Goal: Transaction & Acquisition: Download file/media

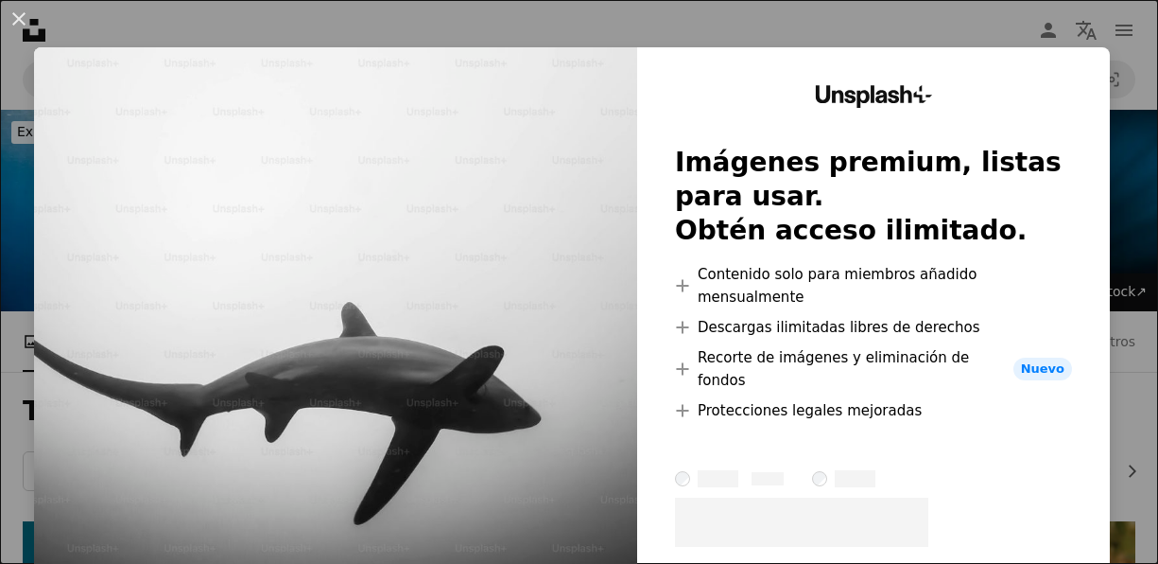
scroll to position [4925, 0]
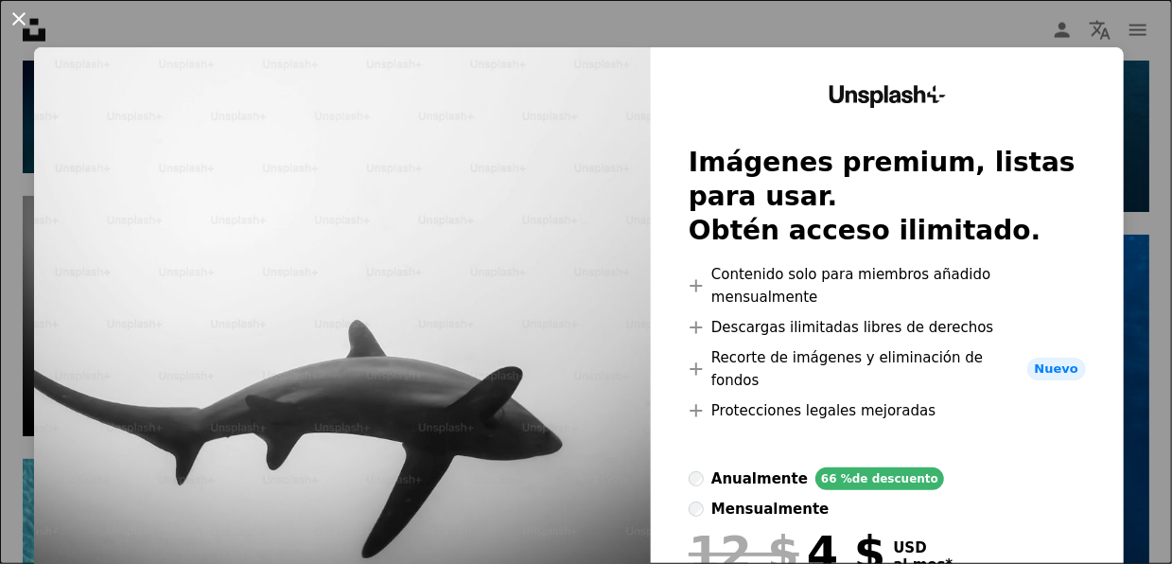
click at [16, 23] on button "An X shape" at bounding box center [19, 19] width 23 height 23
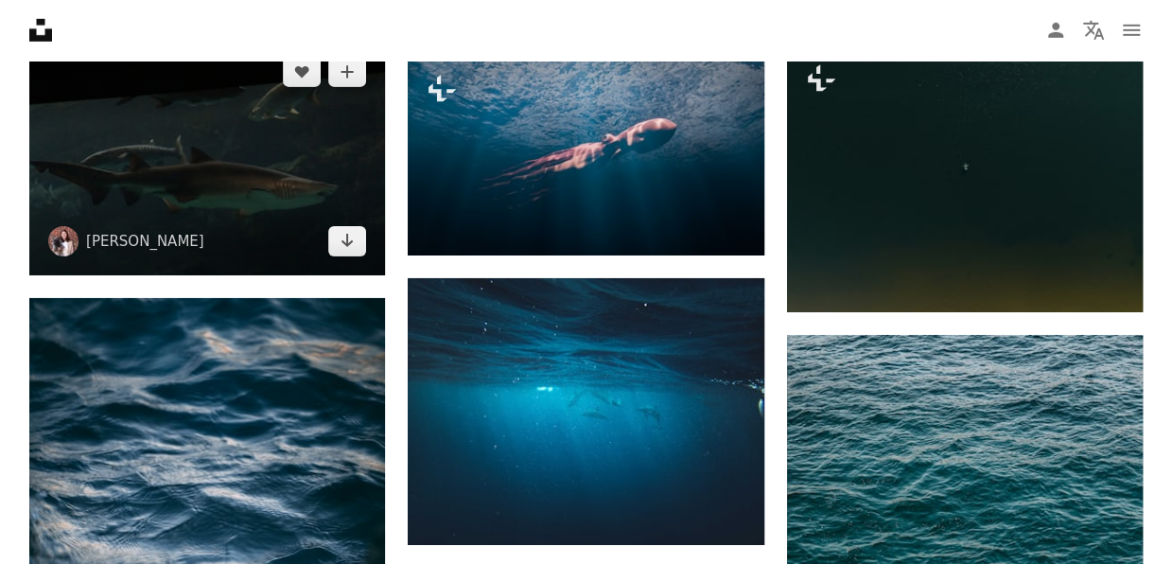
scroll to position [6344, 0]
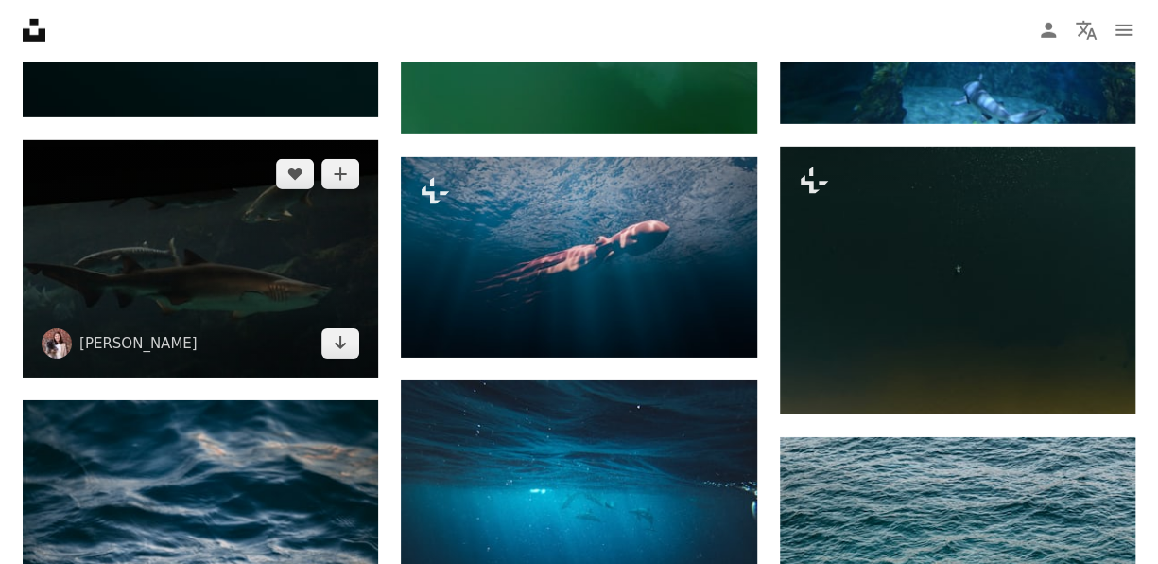
click at [203, 272] on img at bounding box center [201, 258] width 356 height 237
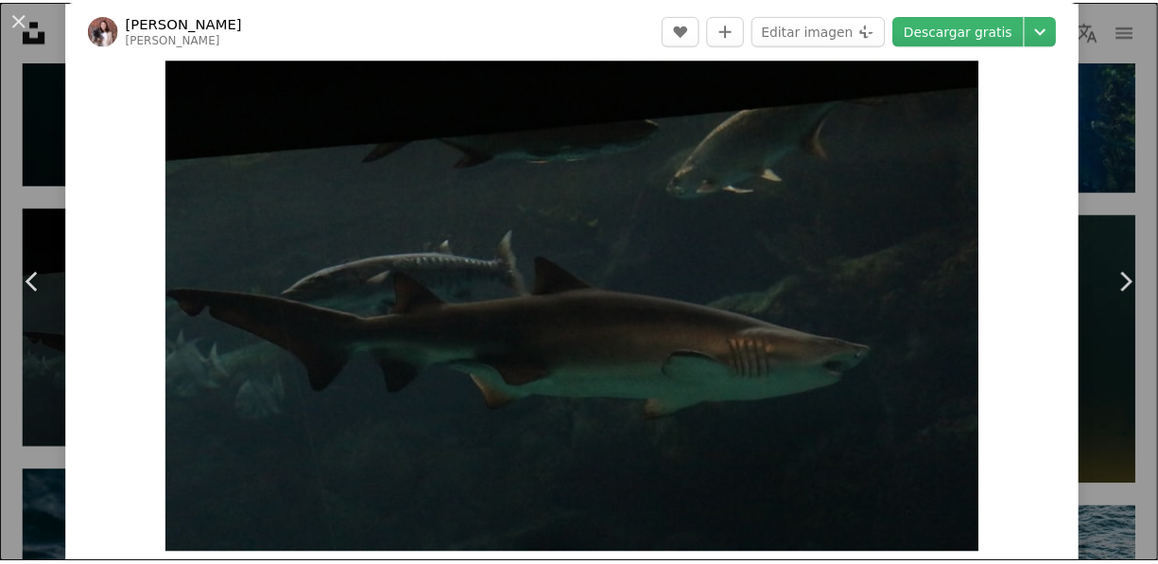
scroll to position [95, 0]
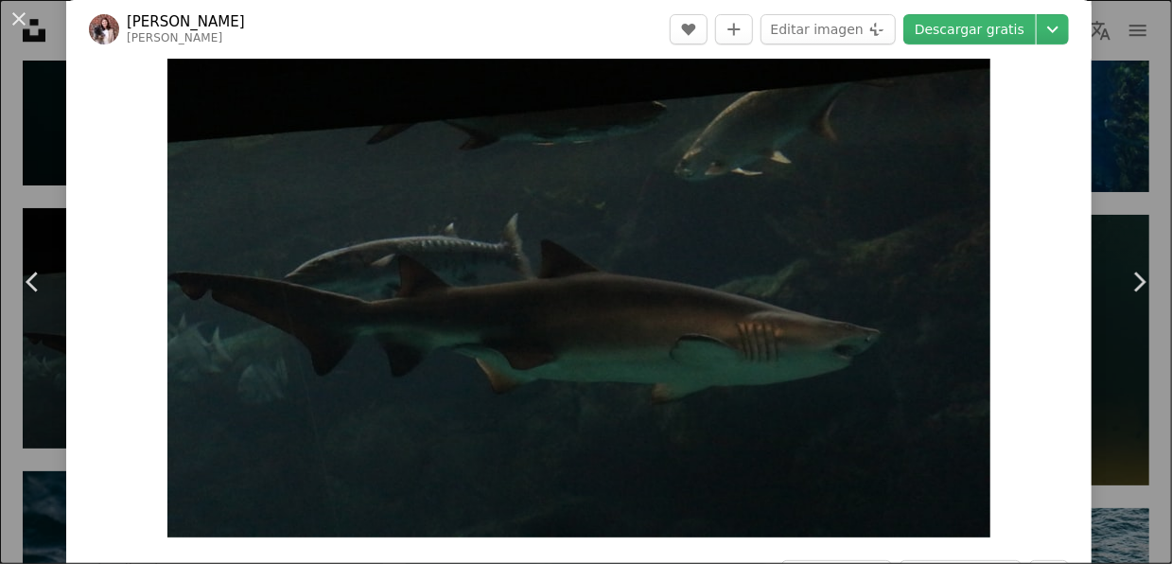
click at [1126, 93] on div "An X shape Chevron left Chevron right [PERSON_NAME] jacqueline_flock A heart A …" at bounding box center [586, 282] width 1172 height 564
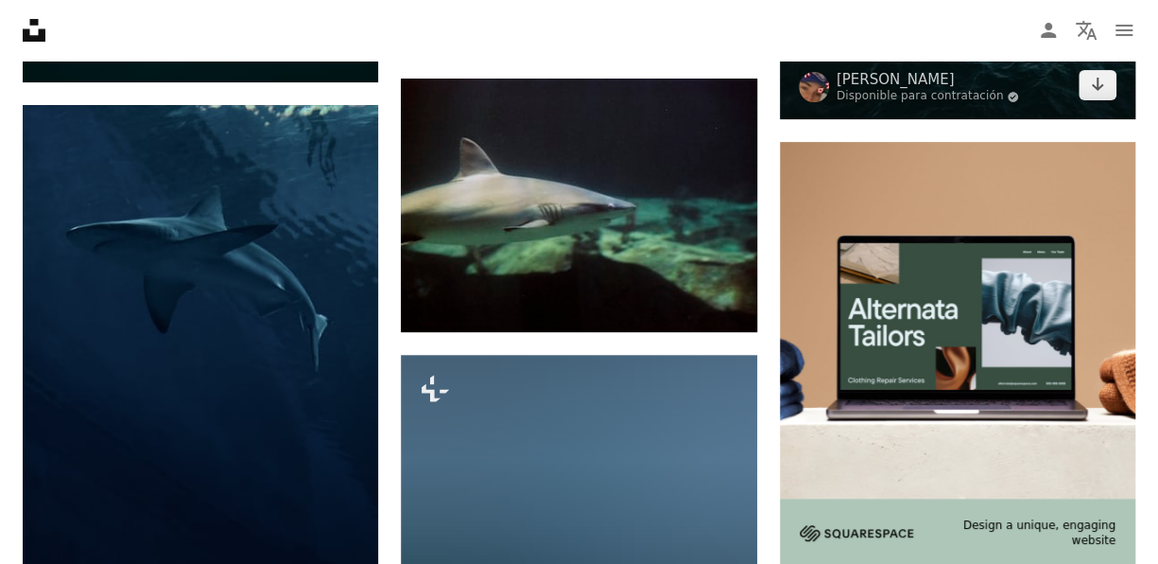
scroll to position [7289, 0]
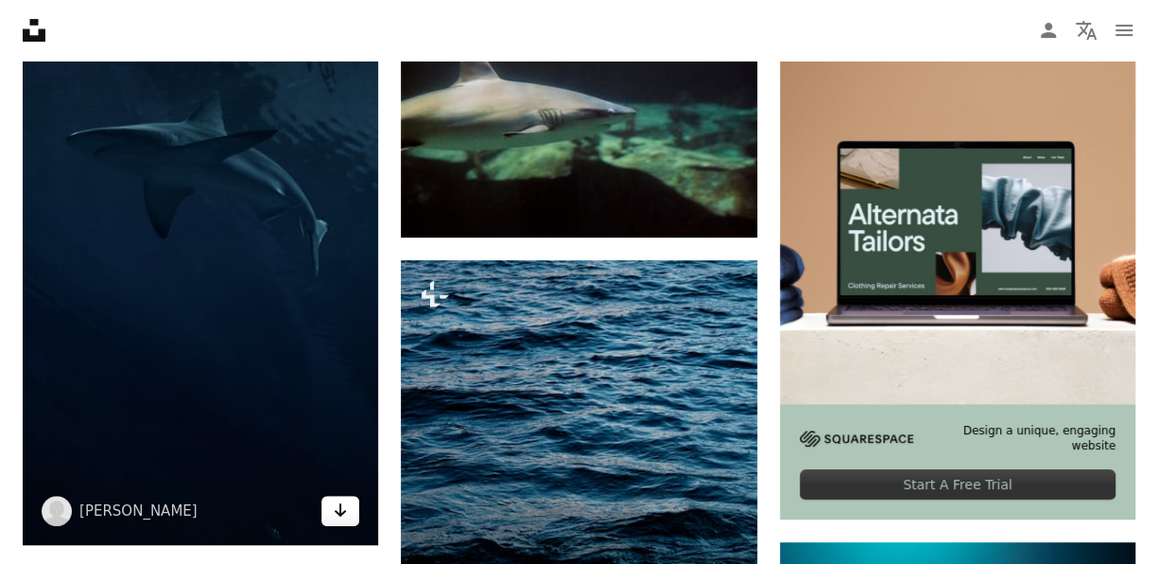
click at [349, 512] on link "Arrow pointing down" at bounding box center [341, 511] width 38 height 30
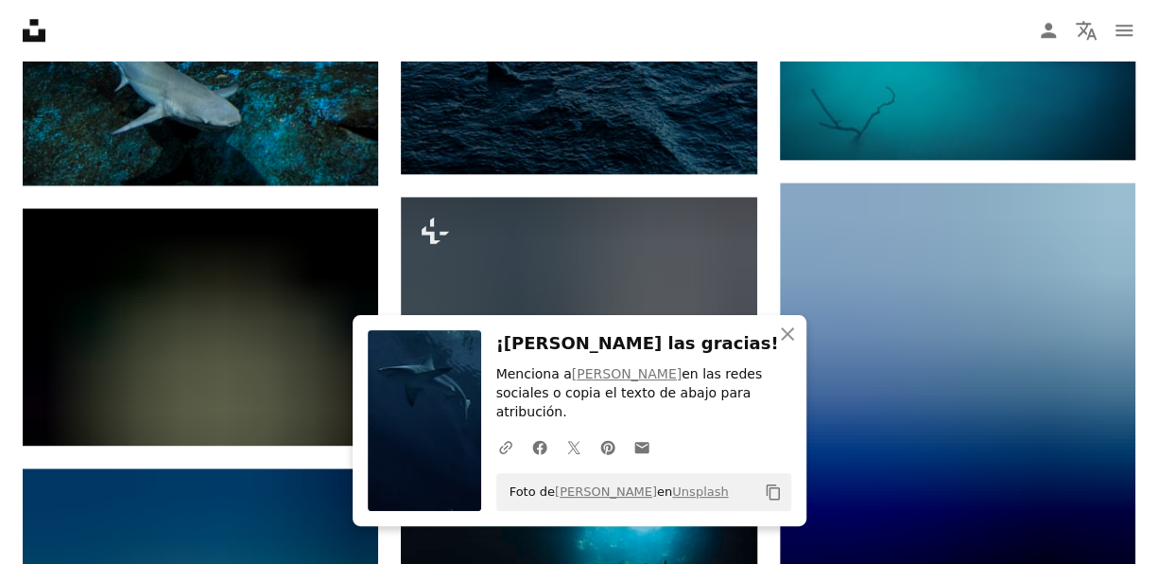
scroll to position [7951, 0]
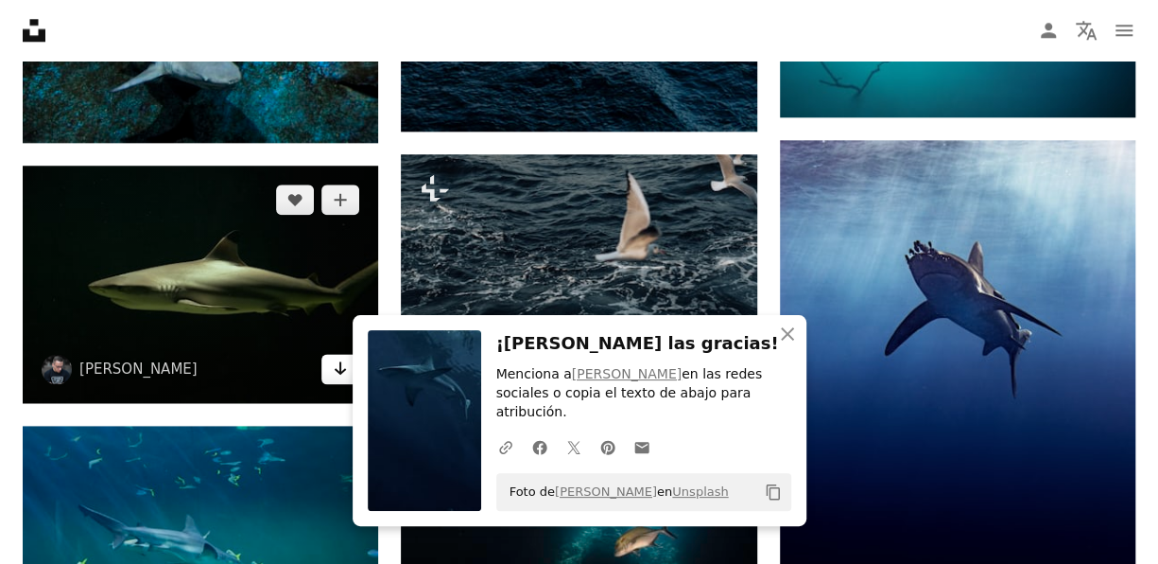
click at [324, 365] on link "Arrow pointing down" at bounding box center [341, 369] width 38 height 30
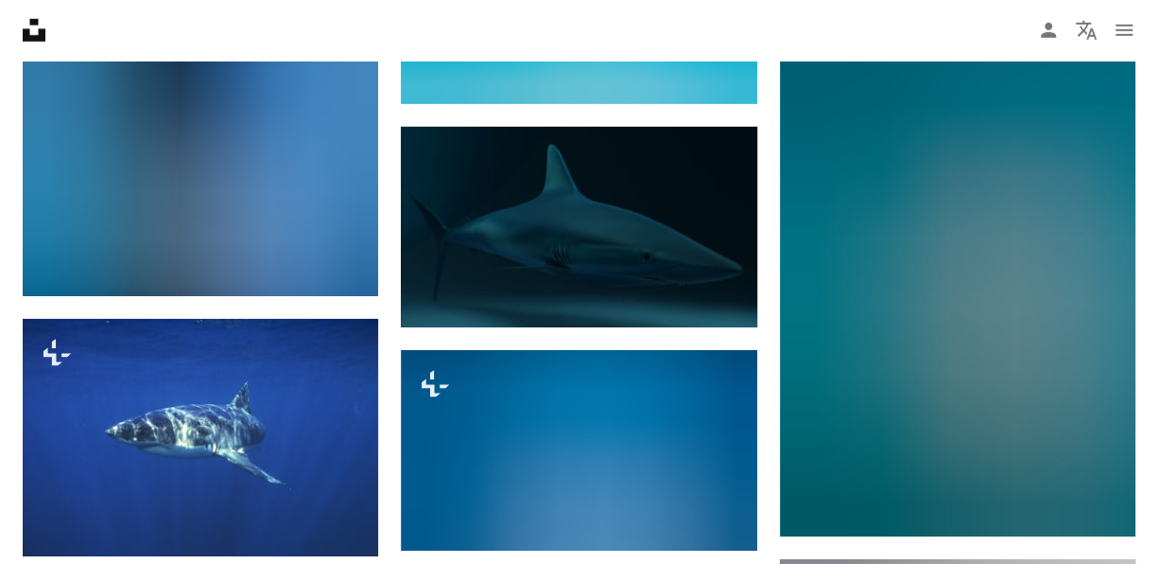
scroll to position [13342, 0]
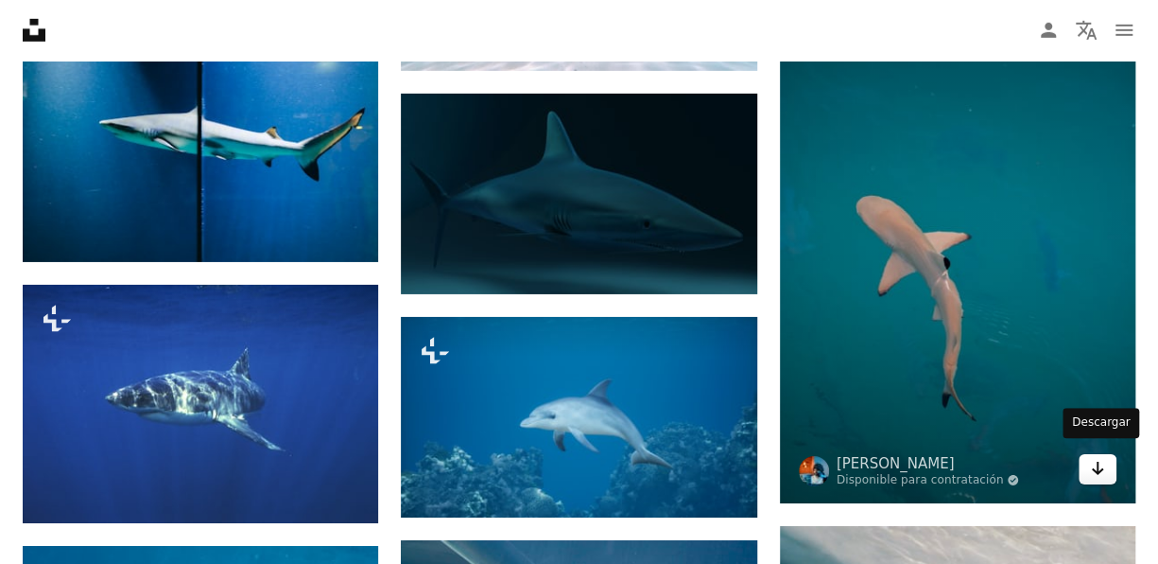
click at [1102, 465] on icon "Arrow pointing down" at bounding box center [1097, 468] width 15 height 23
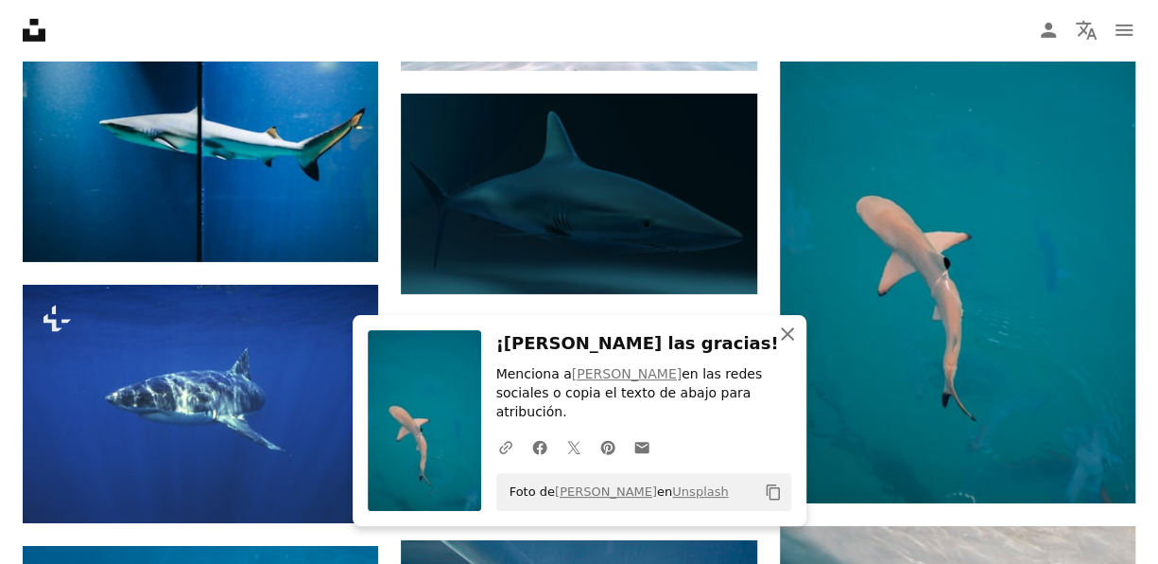
click at [790, 340] on button "An X shape Cerrar" at bounding box center [788, 334] width 38 height 38
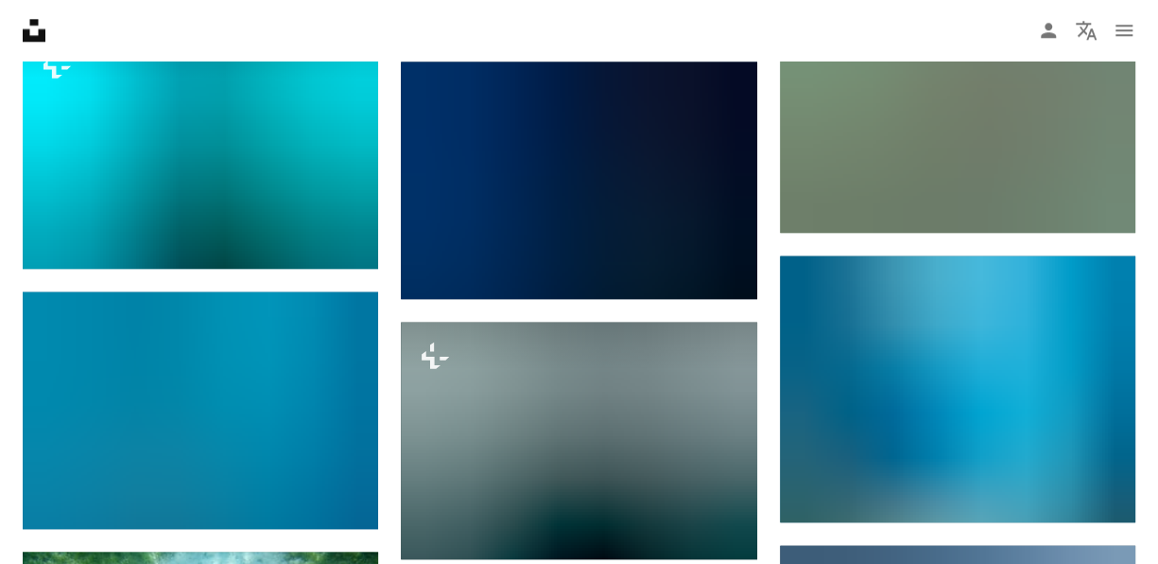
scroll to position [11545, 0]
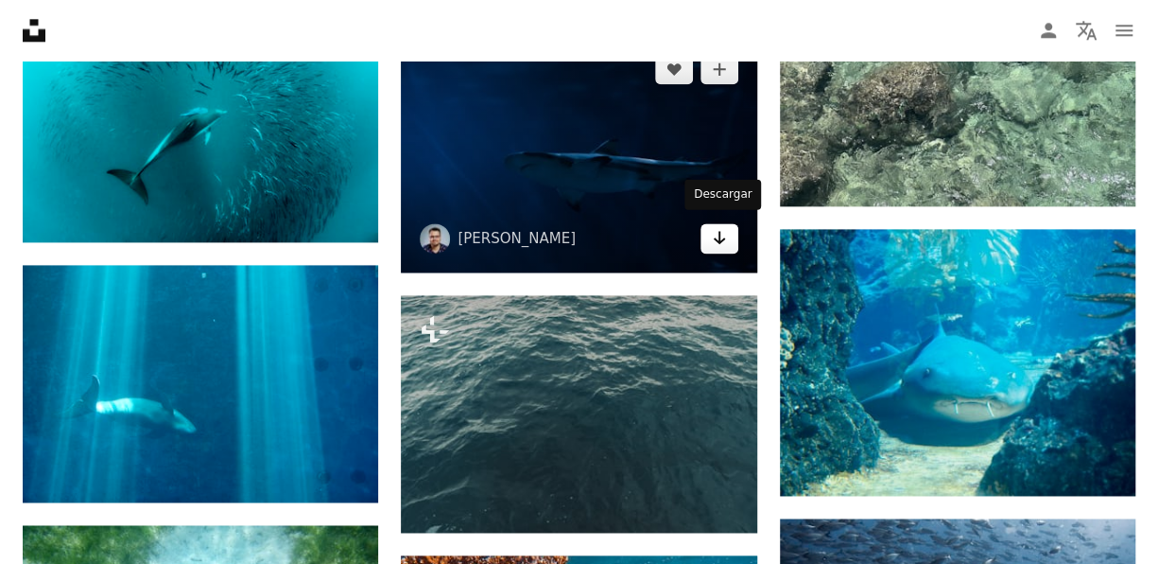
click at [720, 231] on icon "Descargar" at bounding box center [719, 237] width 12 height 13
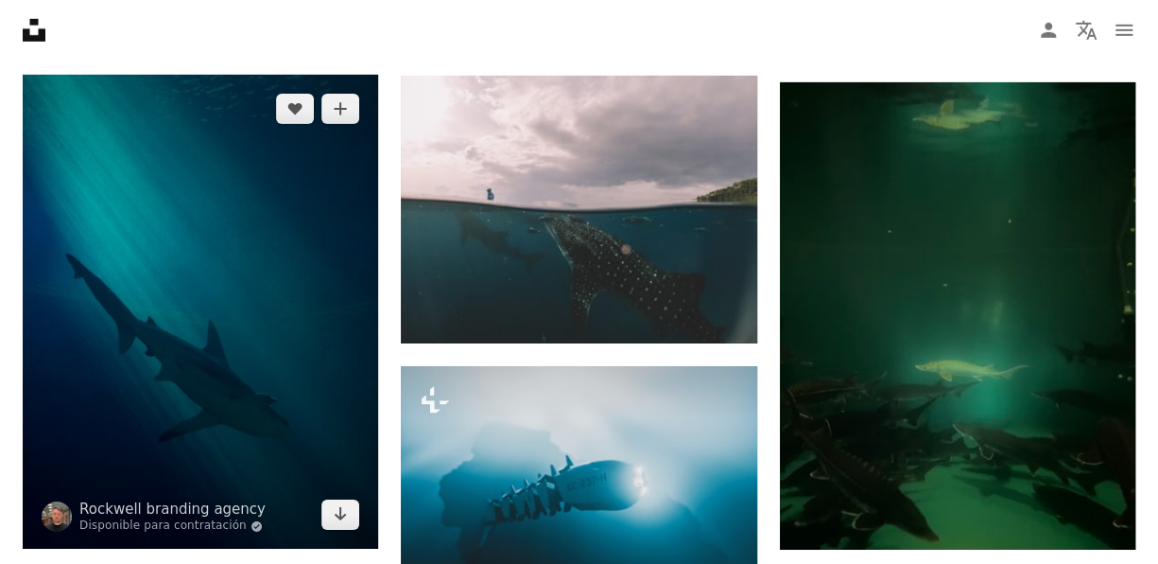
scroll to position [3034, 0]
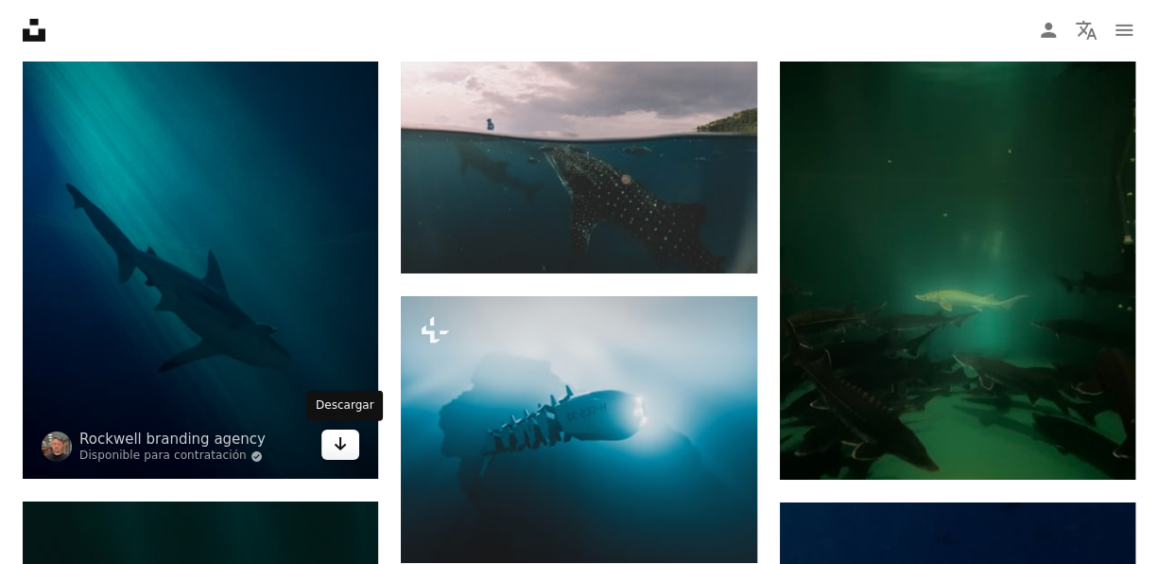
click at [341, 429] on link "Arrow pointing down" at bounding box center [341, 444] width 38 height 30
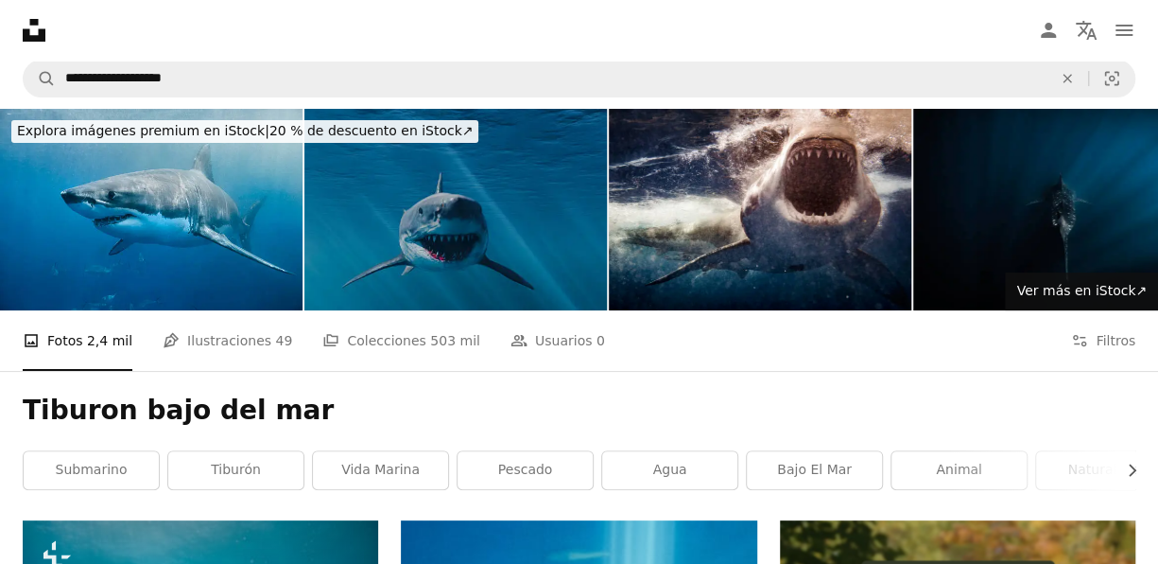
scroll to position [0, 0]
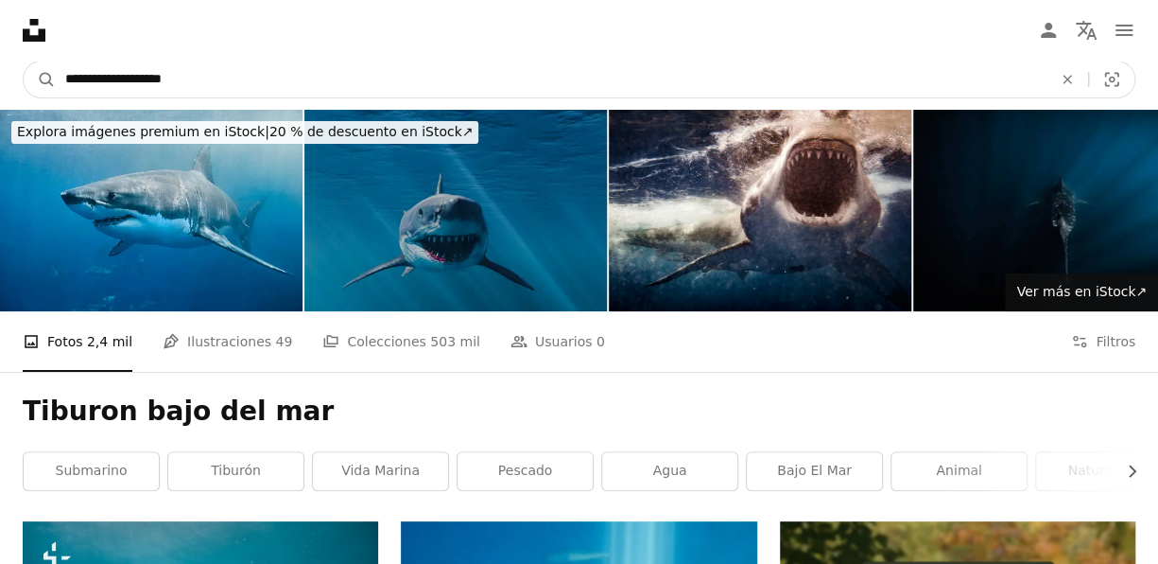
click at [407, 82] on input "**********" at bounding box center [551, 79] width 991 height 36
type input "*"
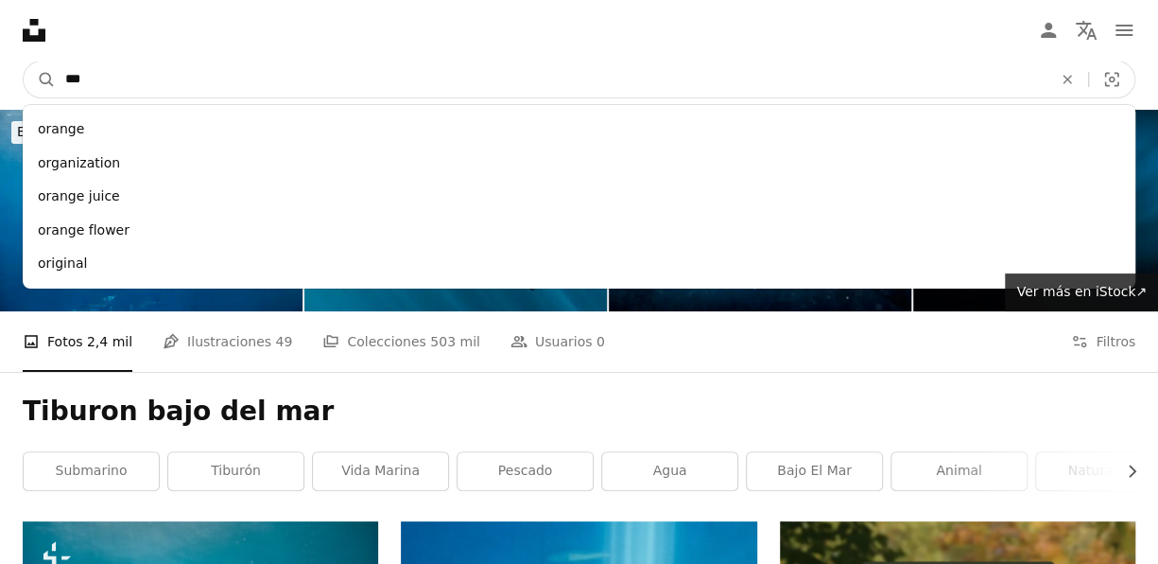
type input "****"
click button "A magnifying glass" at bounding box center [40, 79] width 32 height 36
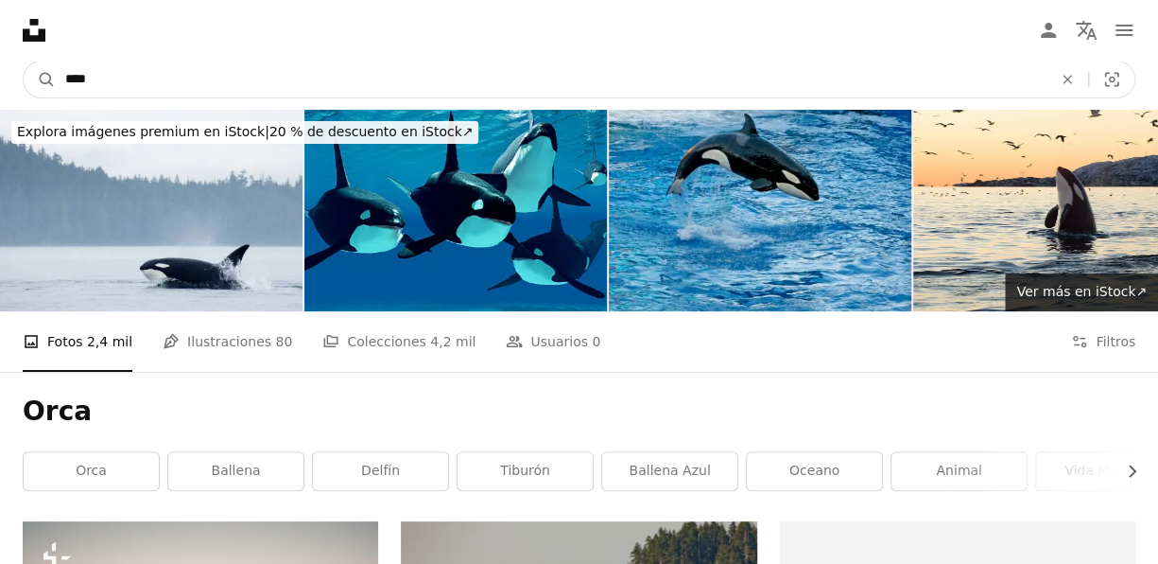
click at [226, 85] on input "****" at bounding box center [551, 79] width 991 height 36
type input "**********"
click button "A magnifying glass" at bounding box center [40, 79] width 32 height 36
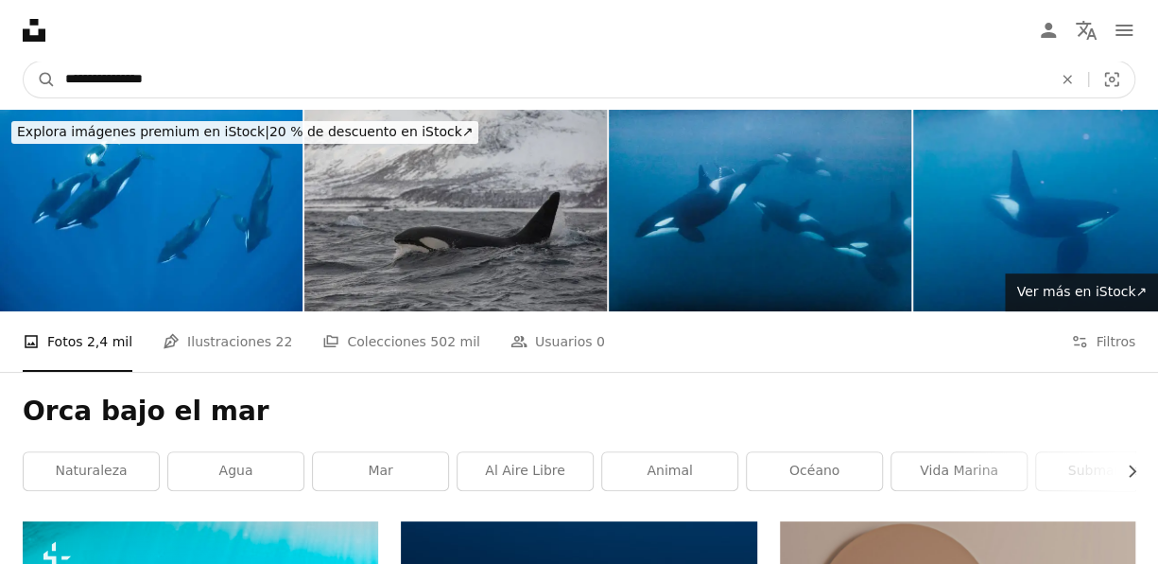
click at [94, 76] on input "**********" at bounding box center [551, 79] width 991 height 36
type input "**********"
click button "A magnifying glass" at bounding box center [40, 79] width 32 height 36
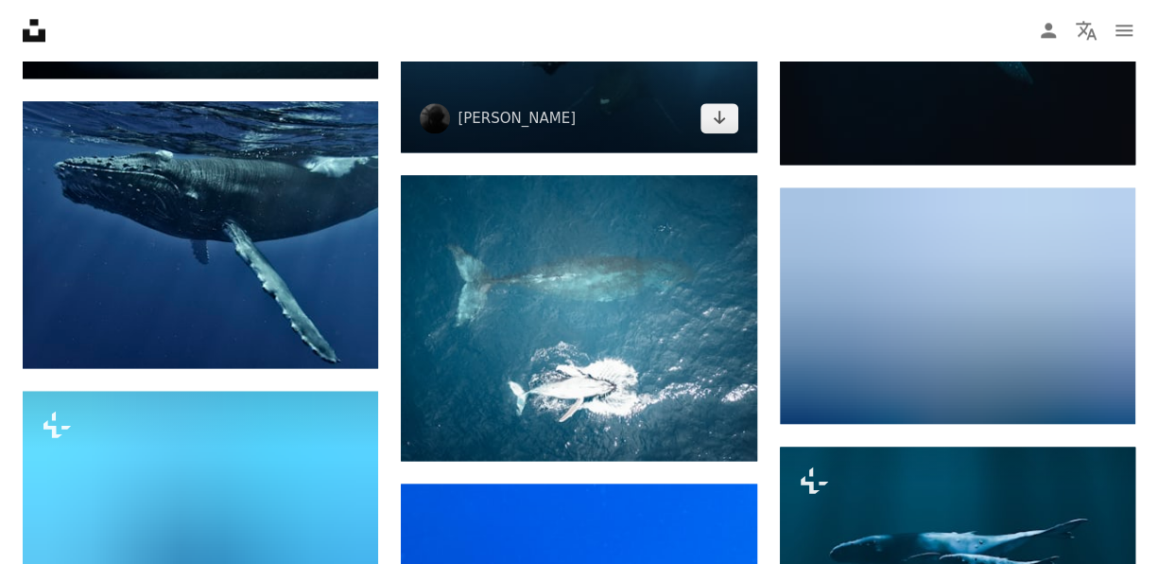
scroll to position [1229, 0]
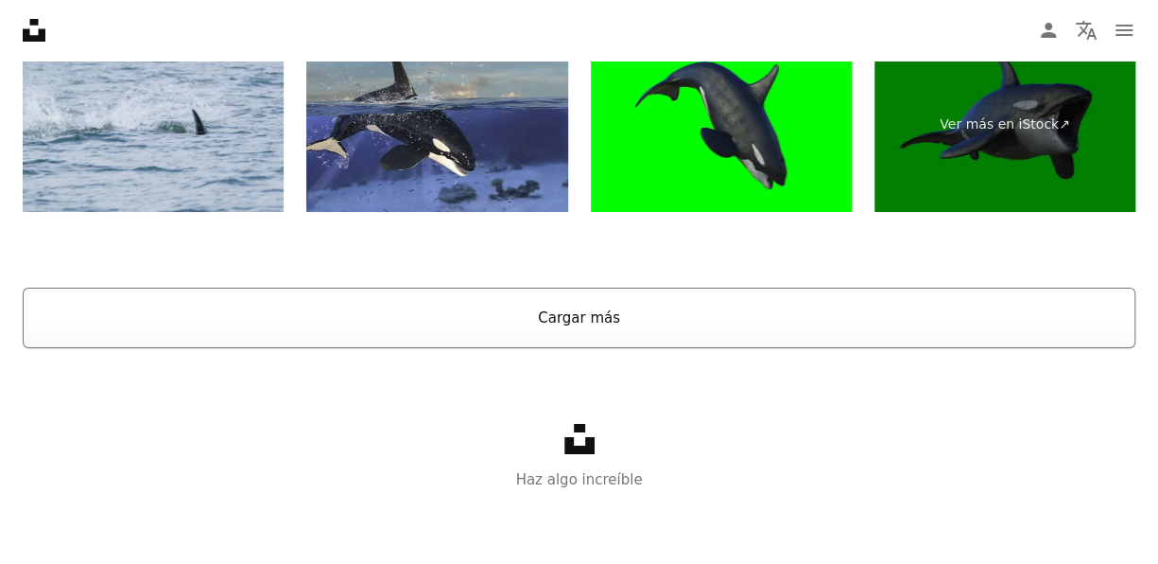
click at [710, 335] on button "Cargar más" at bounding box center [579, 317] width 1113 height 61
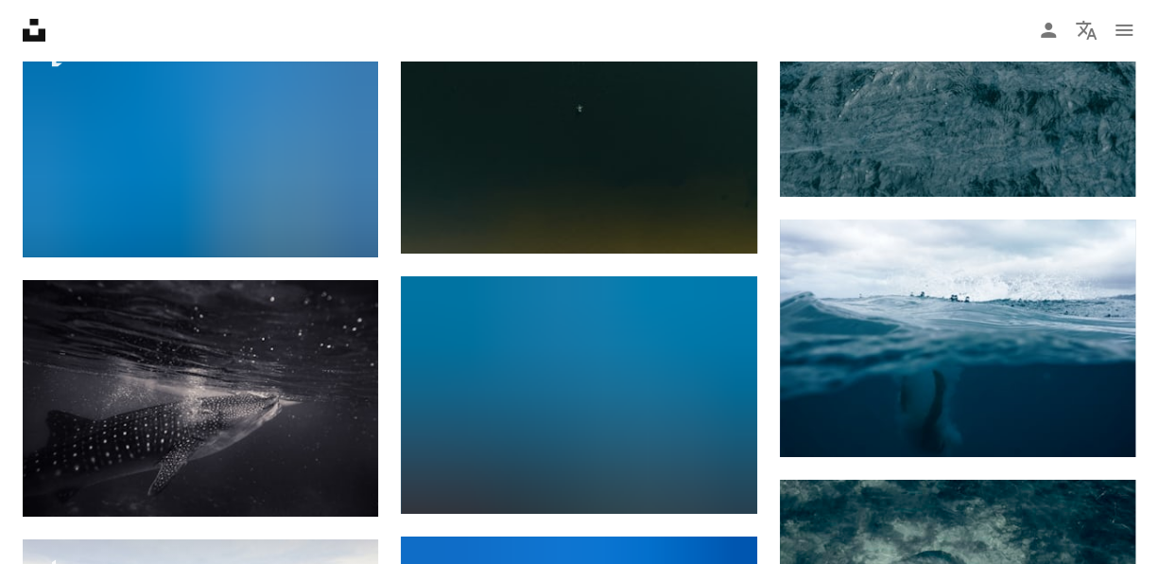
scroll to position [12936, 0]
